Goal: Task Accomplishment & Management: Use online tool/utility

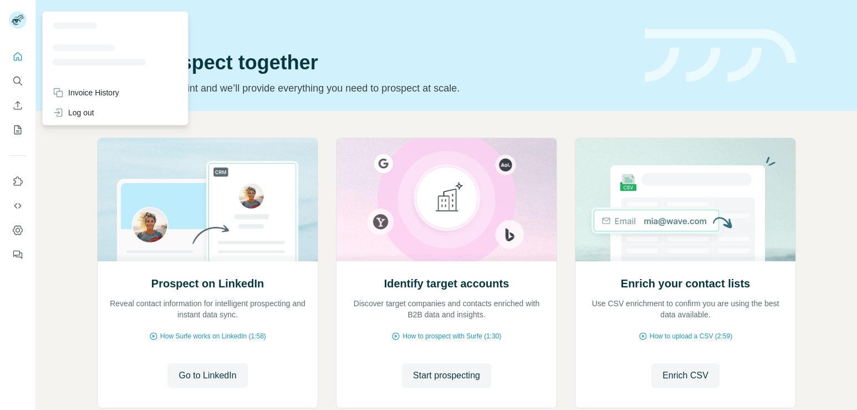
click at [19, 21] on rect at bounding box center [18, 20] width 18 height 18
click at [82, 111] on div "Log out" at bounding box center [74, 112] width 42 height 11
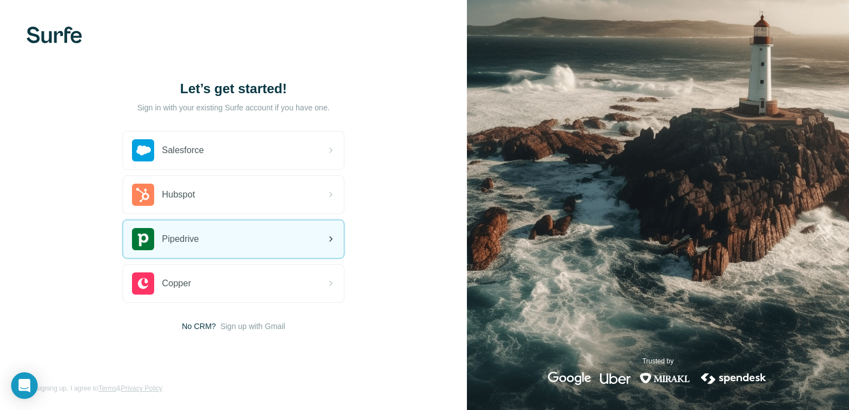
click at [223, 237] on div "Pipedrive" at bounding box center [233, 239] width 221 height 38
click at [235, 243] on div "Pipedrive" at bounding box center [233, 239] width 221 height 38
